Goal: Information Seeking & Learning: Learn about a topic

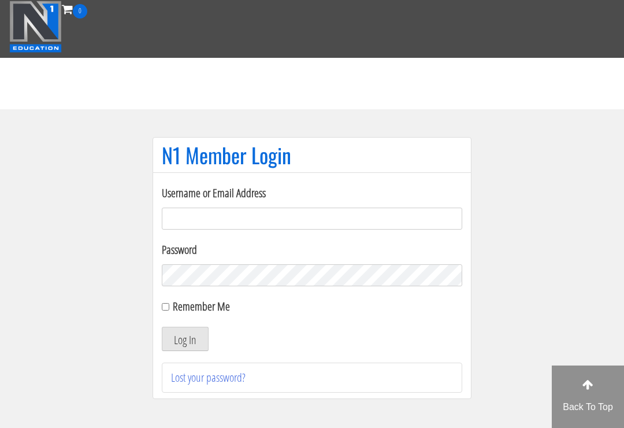
type input "Cynthia.jimenez49@yahoo.com"
click at [185, 339] on button "Log In" at bounding box center [185, 339] width 47 height 24
click at [194, 331] on button "Log In" at bounding box center [185, 339] width 47 height 24
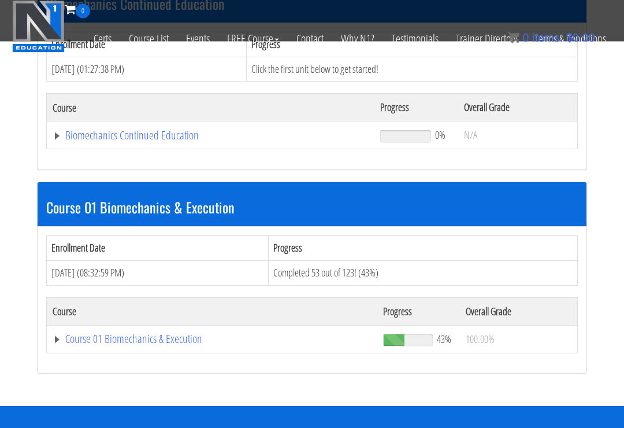
scroll to position [276, 0]
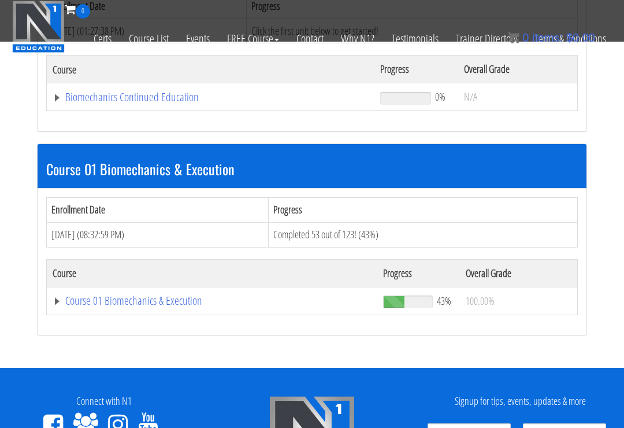
click at [171, 295] on link "Course 01 Biomechanics & Execution" at bounding box center [212, 301] width 319 height 12
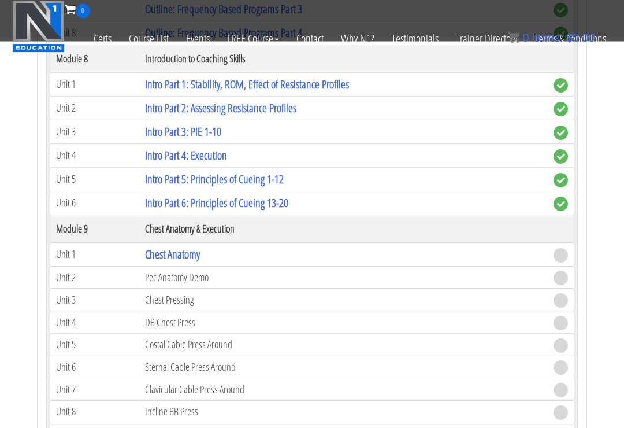
scroll to position [1949, 0]
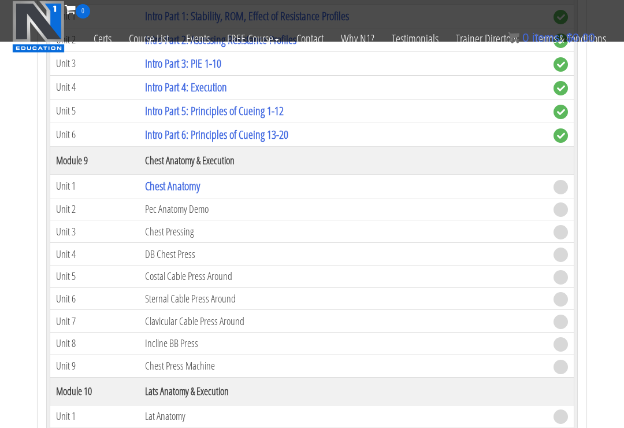
click at [190, 184] on link "Chest Anatomy" at bounding box center [172, 186] width 55 height 16
